Goal: Communication & Community: Participate in discussion

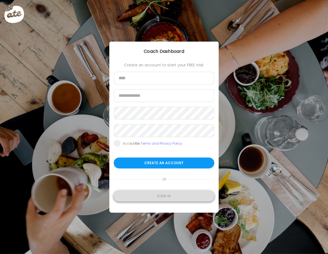
click at [182, 194] on div "Sign in" at bounding box center [164, 196] width 101 height 11
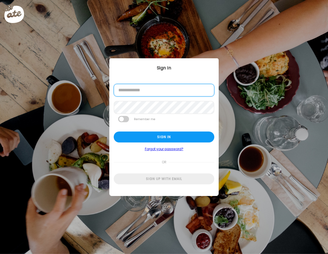
click at [156, 94] on input "email" at bounding box center [164, 90] width 101 height 13
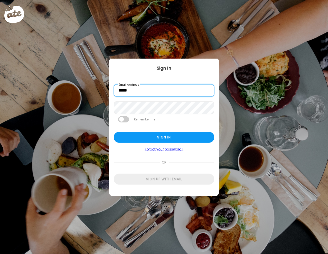
type input "**********"
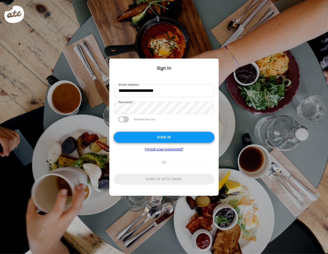
click at [185, 137] on div "Sign in" at bounding box center [164, 137] width 101 height 11
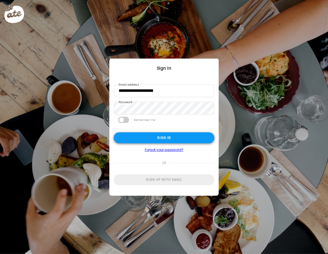
type input "**********"
type textarea "**********"
type input "**********"
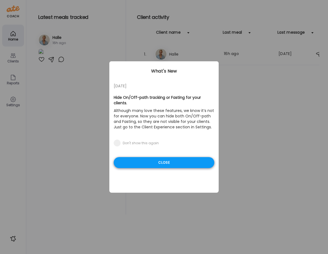
click at [178, 157] on div "Close" at bounding box center [164, 162] width 101 height 11
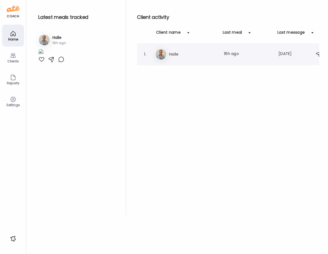
click at [180, 53] on h3 "Halle" at bounding box center [193, 54] width 48 height 7
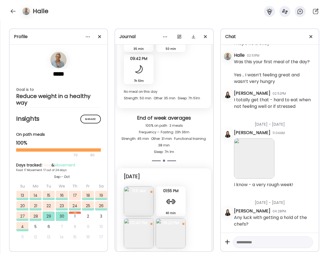
scroll to position [4762, 0]
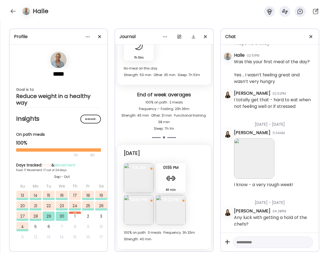
click at [145, 186] on img at bounding box center [139, 178] width 30 height 30
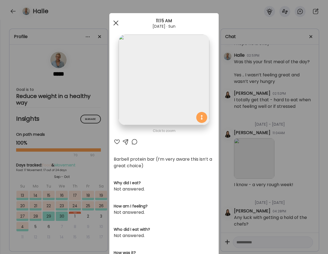
click at [116, 21] on div at bounding box center [115, 22] width 11 height 11
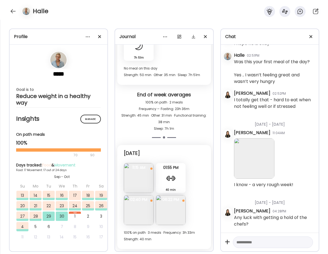
click at [147, 223] on img at bounding box center [139, 210] width 30 height 30
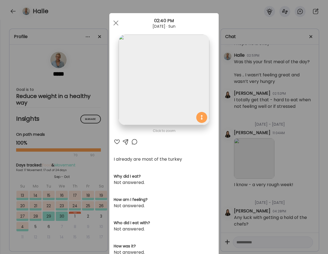
click at [116, 141] on div at bounding box center [117, 141] width 7 height 7
click at [115, 24] on div at bounding box center [115, 22] width 11 height 11
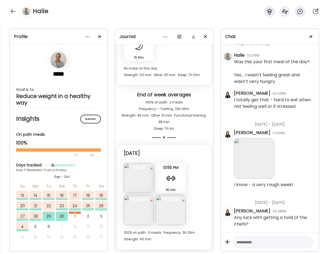
click at [173, 218] on img at bounding box center [171, 210] width 30 height 30
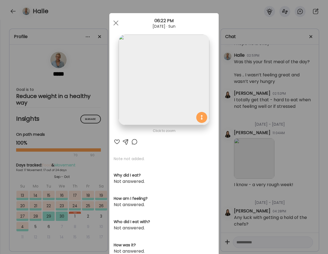
click at [118, 141] on div at bounding box center [117, 141] width 7 height 7
click at [115, 21] on div at bounding box center [115, 22] width 11 height 11
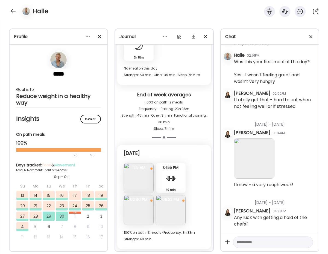
click at [167, 226] on div "[DATE] Barbell protein bar (I’m very aware this isn’t a great choice) Questions…" at bounding box center [163, 197] width 93 height 104
click at [174, 201] on span "06:22 PM" at bounding box center [171, 199] width 30 height 5
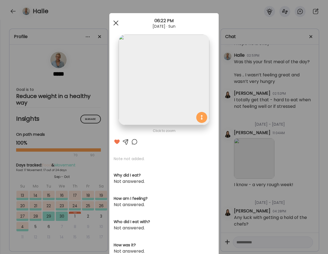
click at [115, 22] on span at bounding box center [115, 23] width 5 height 5
